Goal: Information Seeking & Learning: Learn about a topic

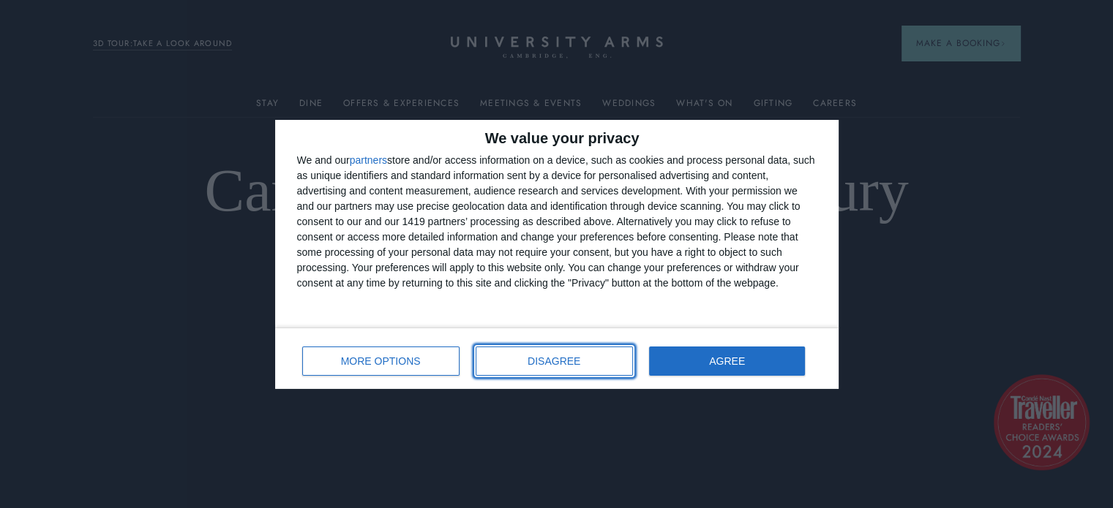
click at [539, 363] on span "DISAGREE" at bounding box center [553, 361] width 53 height 10
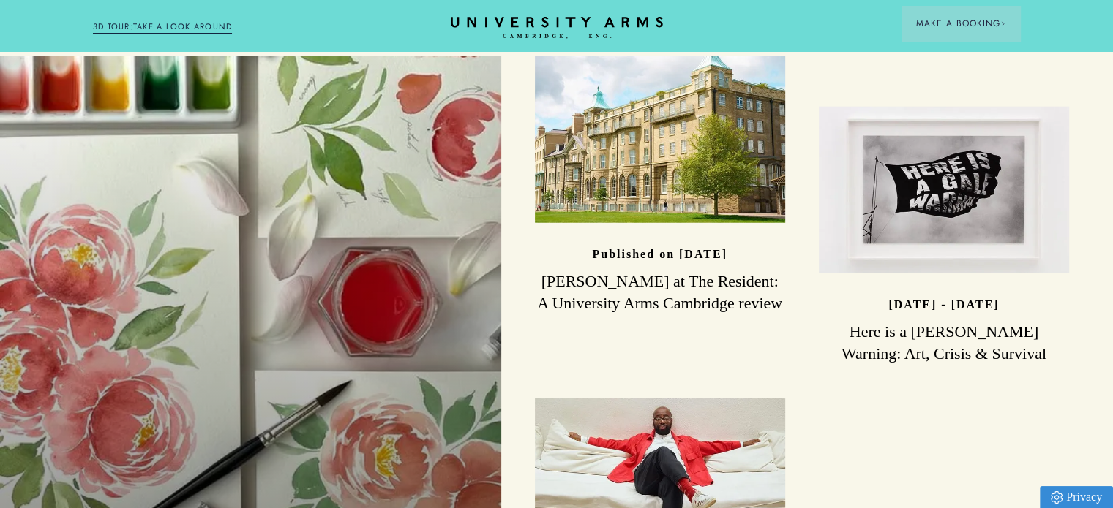
scroll to position [3804, 0]
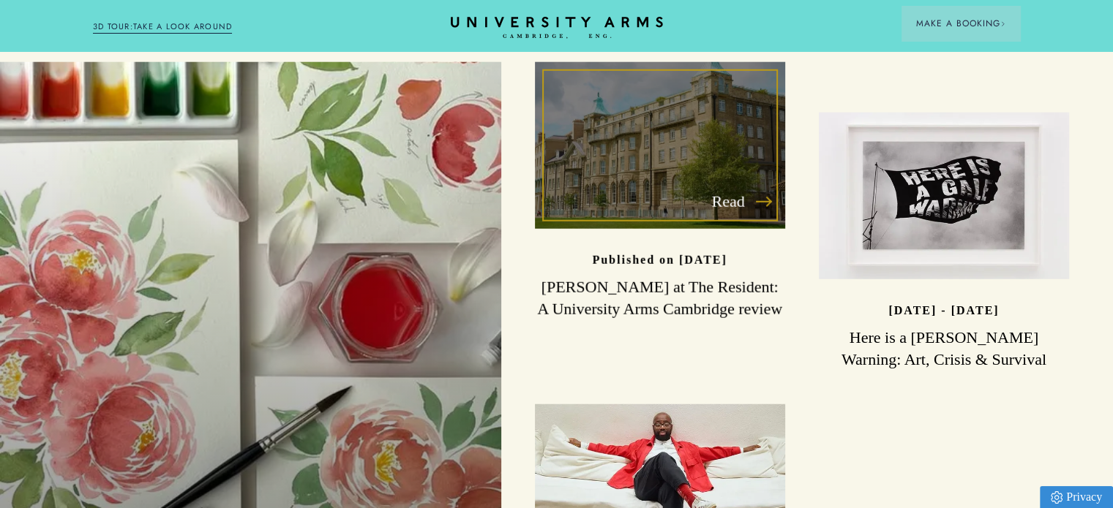
click at [696, 277] on h3 "[PERSON_NAME] at The Resident: A University Arms Cambridge review" at bounding box center [660, 299] width 250 height 44
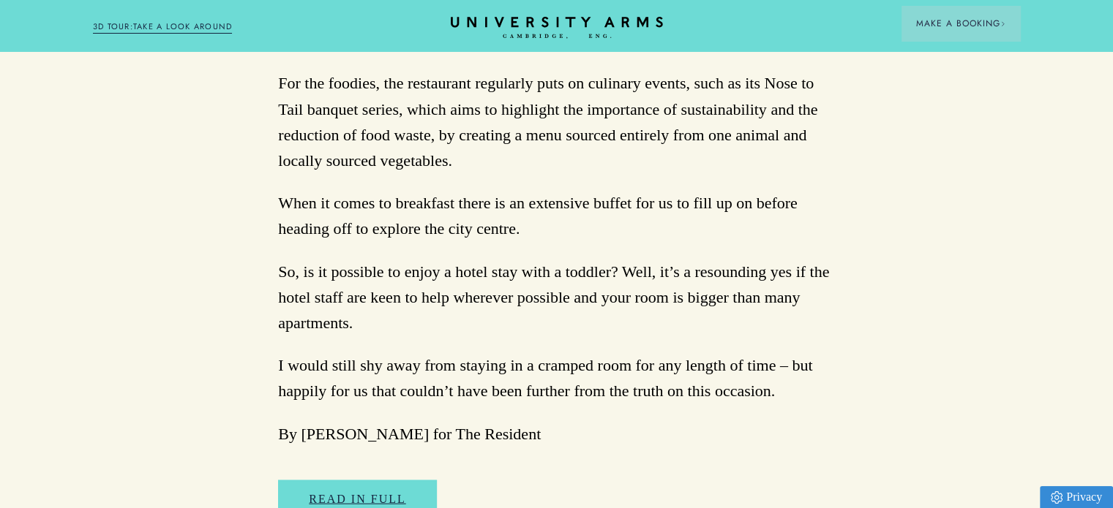
scroll to position [3512, 0]
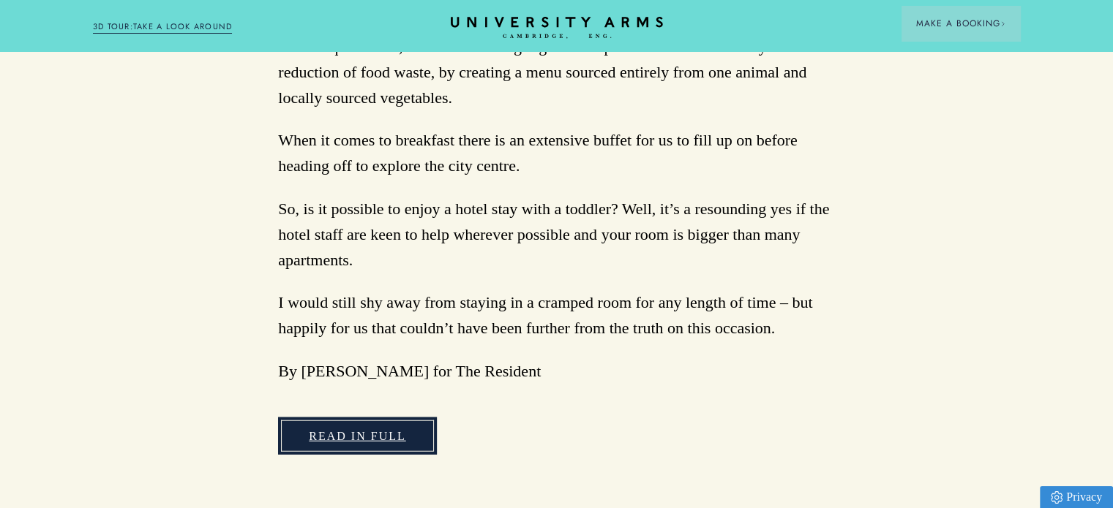
click at [378, 418] on link "Read in full" at bounding box center [357, 437] width 158 height 38
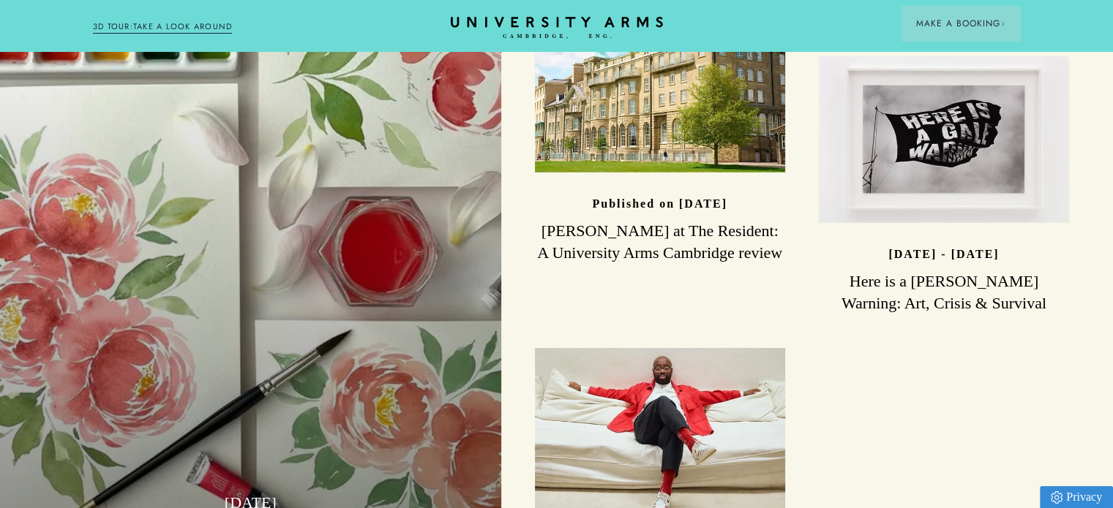
scroll to position [4024, 0]
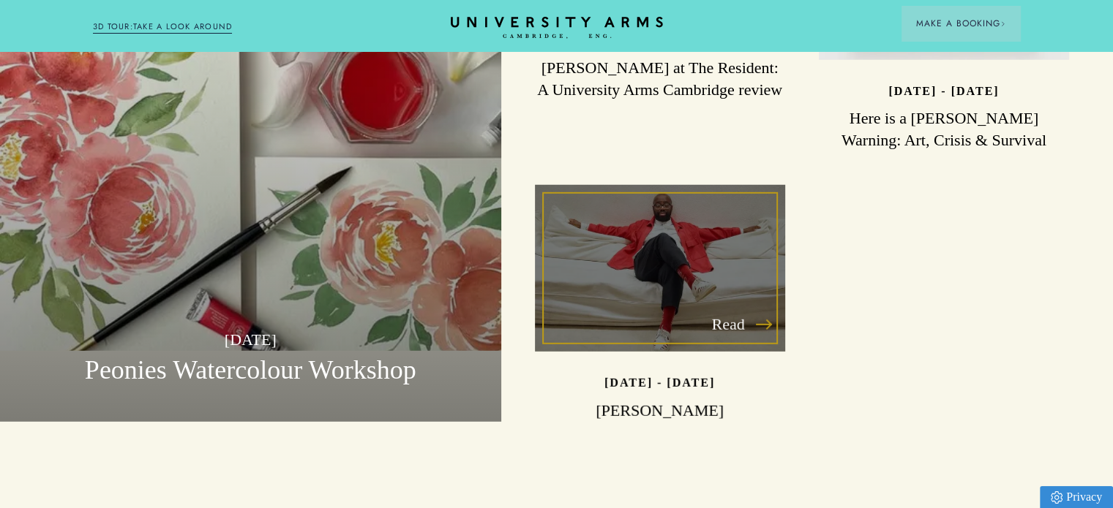
click at [699, 271] on div "Read" at bounding box center [660, 268] width 250 height 167
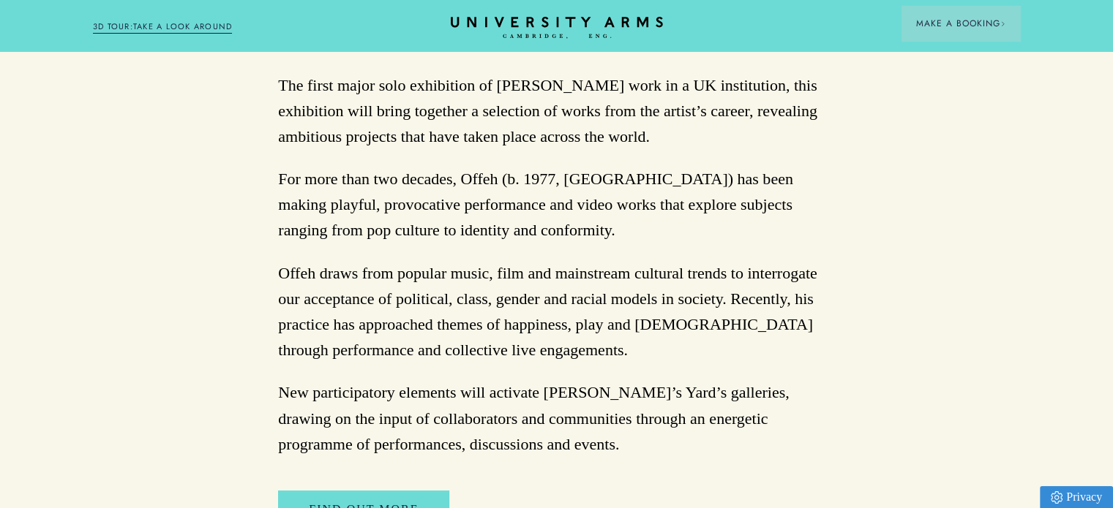
scroll to position [878, 0]
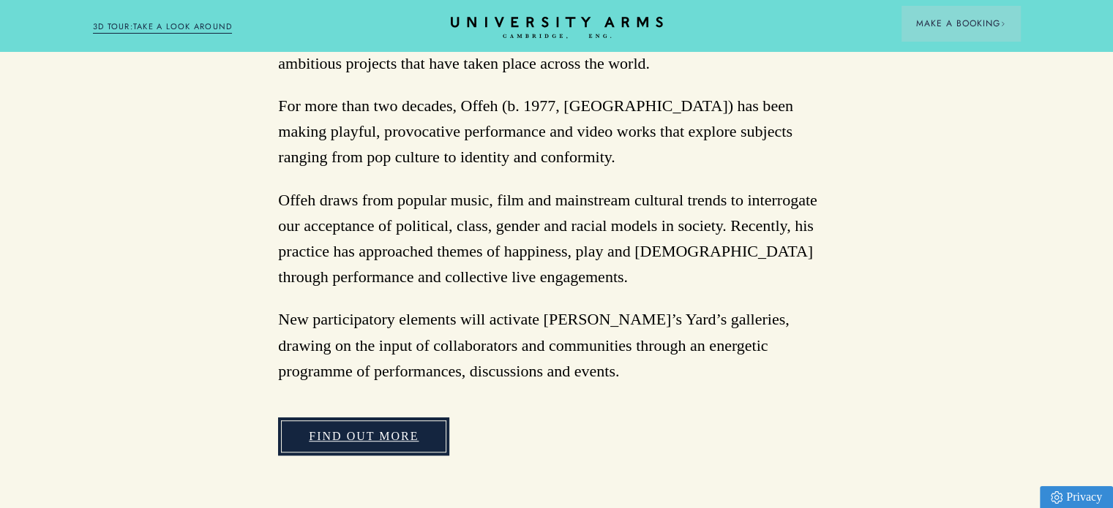
click at [370, 435] on link "FIND OUT MORE" at bounding box center [363, 437] width 171 height 38
